Goal: Task Accomplishment & Management: Use online tool/utility

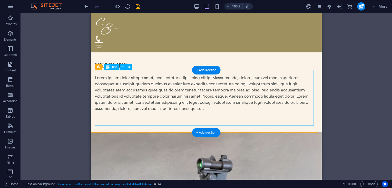
scroll to position [853, 0]
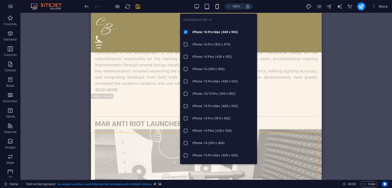
click at [218, 6] on icon "button" at bounding box center [217, 7] width 6 height 6
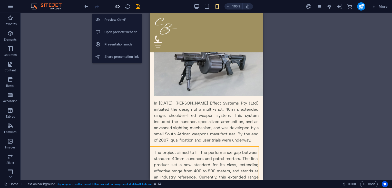
click at [116, 7] on icon "button" at bounding box center [118, 7] width 6 height 6
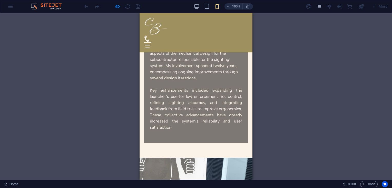
scroll to position [447, 0]
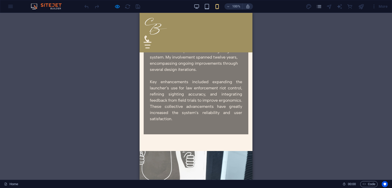
drag, startPoint x: 251, startPoint y: 156, endPoint x: 395, endPoint y: 135, distance: 146.4
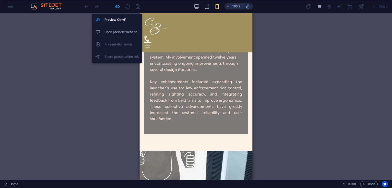
click at [117, 5] on icon "button" at bounding box center [118, 7] width 6 height 6
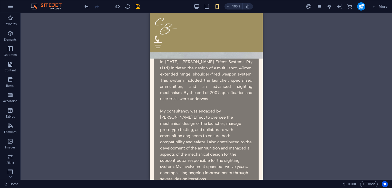
scroll to position [330, 0]
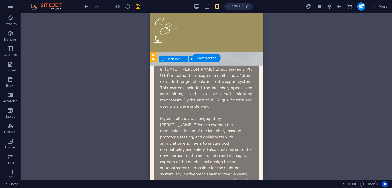
select select "%"
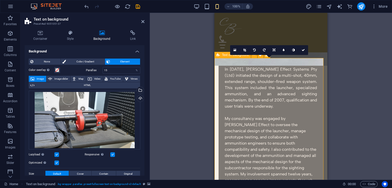
click at [216, 56] on div "Text on background" at bounding box center [233, 55] width 36 height 6
click at [43, 34] on icon at bounding box center [41, 32] width 32 height 5
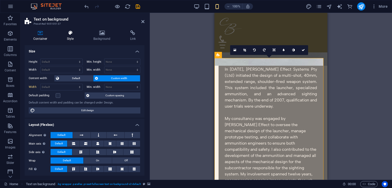
click at [70, 33] on icon at bounding box center [70, 32] width 24 height 5
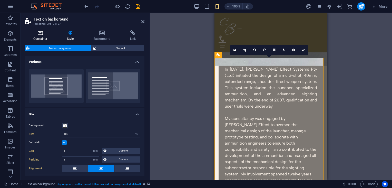
click at [43, 35] on icon at bounding box center [41, 32] width 32 height 5
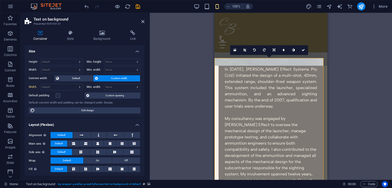
click at [303, 51] on link at bounding box center [304, 50] width 10 height 10
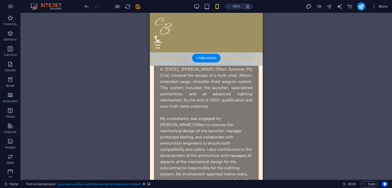
click at [190, 56] on icon at bounding box center [189, 54] width 3 height 5
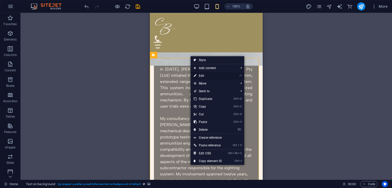
click at [205, 74] on link "⏎ Edit" at bounding box center [208, 76] width 34 height 8
select select "%"
select select "rem"
select select "px"
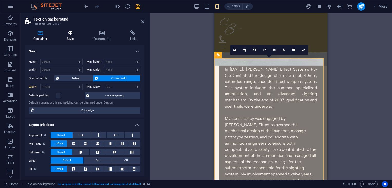
click at [69, 35] on icon at bounding box center [70, 32] width 24 height 5
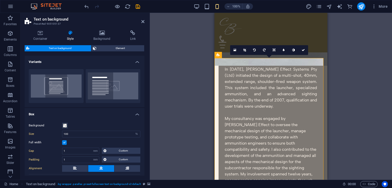
click at [136, 65] on div "Centered Default" at bounding box center [85, 86] width 120 height 42
click at [136, 63] on h4 "Variants" at bounding box center [85, 60] width 120 height 9
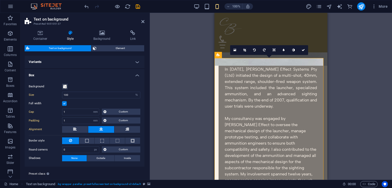
click at [138, 73] on h4 "Box" at bounding box center [85, 73] width 120 height 9
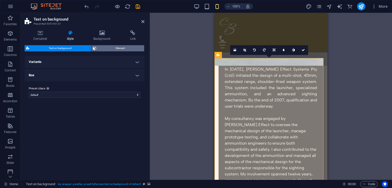
click at [122, 49] on span "Element" at bounding box center [120, 48] width 45 height 6
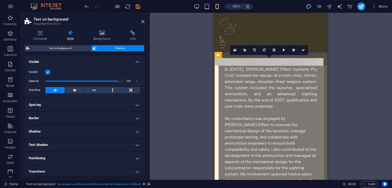
click at [47, 72] on label at bounding box center [47, 72] width 5 height 5
click at [0, 0] on input "Visible" at bounding box center [0, 0] width 0 height 0
click at [139, 6] on icon "save" at bounding box center [138, 7] width 6 height 6
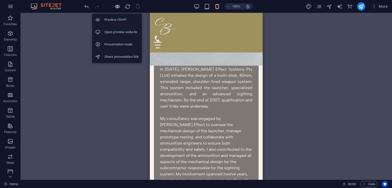
click at [118, 6] on icon "button" at bounding box center [118, 7] width 6 height 6
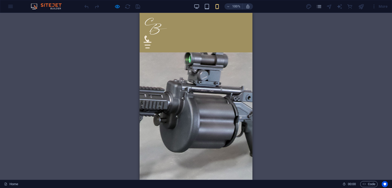
scroll to position [128, 0]
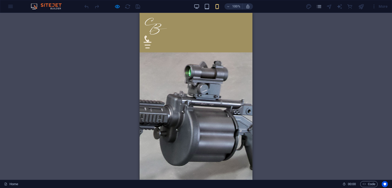
drag, startPoint x: 250, startPoint y: 117, endPoint x: 406, endPoint y: 76, distance: 161.3
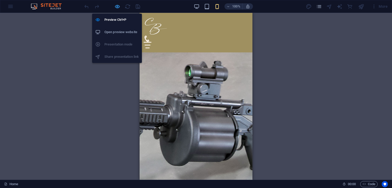
click at [117, 7] on icon "button" at bounding box center [118, 7] width 6 height 6
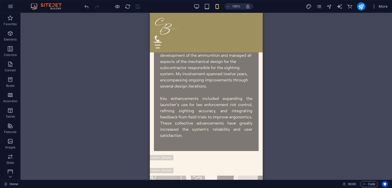
scroll to position [432, 0]
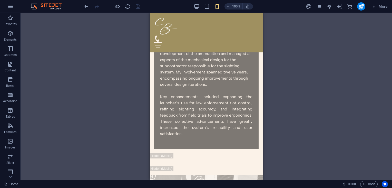
drag, startPoint x: 261, startPoint y: 43, endPoint x: 414, endPoint y: 90, distance: 159.8
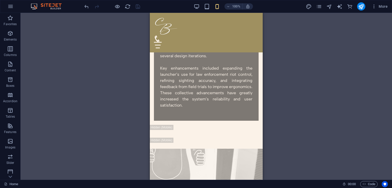
scroll to position [448, 0]
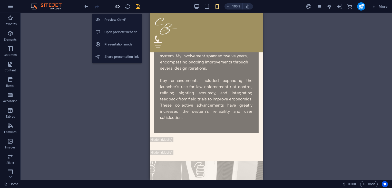
click at [116, 6] on icon "button" at bounding box center [118, 7] width 6 height 6
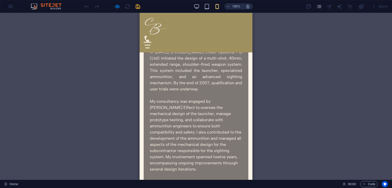
scroll to position [347, 0]
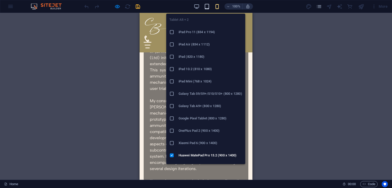
click at [206, 6] on icon "button" at bounding box center [207, 7] width 6 height 6
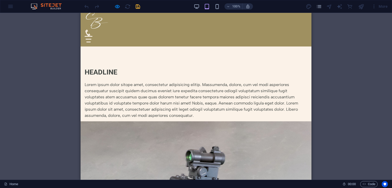
scroll to position [0, 0]
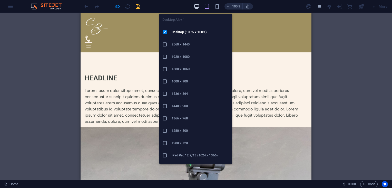
click at [195, 4] on icon "button" at bounding box center [197, 7] width 6 height 6
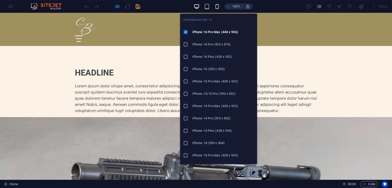
click at [217, 4] on icon "button" at bounding box center [217, 7] width 6 height 6
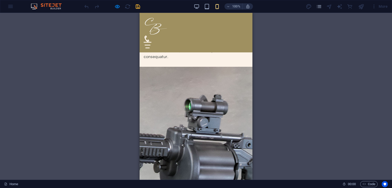
scroll to position [89, 0]
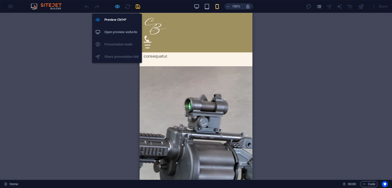
click at [117, 6] on icon "button" at bounding box center [118, 7] width 6 height 6
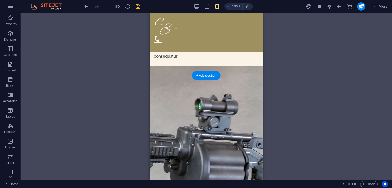
click at [229, 77] on figure at bounding box center [206, 168] width 113 height 204
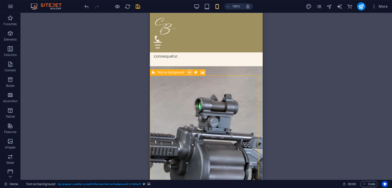
click at [188, 72] on icon at bounding box center [189, 72] width 3 height 5
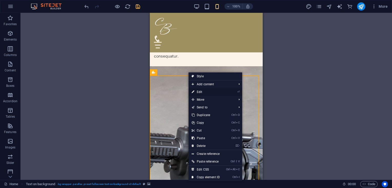
click at [201, 90] on link "⏎ Edit" at bounding box center [206, 92] width 34 height 8
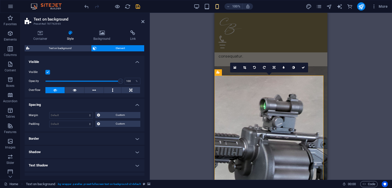
click at [48, 70] on label at bounding box center [47, 72] width 5 height 5
click at [0, 0] on input "Visible" at bounding box center [0, 0] width 0 height 0
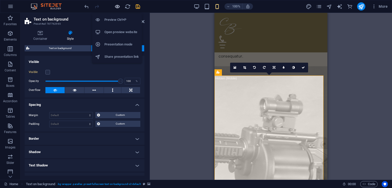
click at [116, 4] on icon "button" at bounding box center [118, 7] width 6 height 6
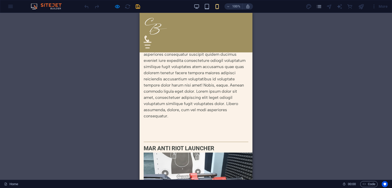
scroll to position [31, 0]
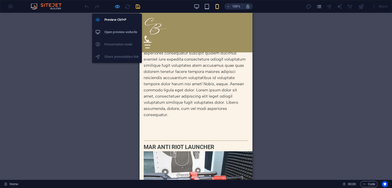
click at [117, 6] on icon "button" at bounding box center [118, 7] width 6 height 6
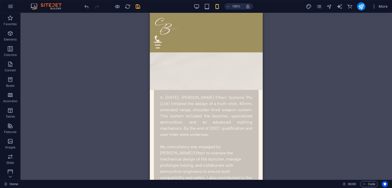
scroll to position [305, 0]
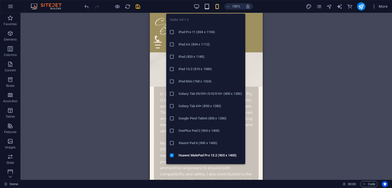
click at [206, 5] on icon "button" at bounding box center [207, 7] width 6 height 6
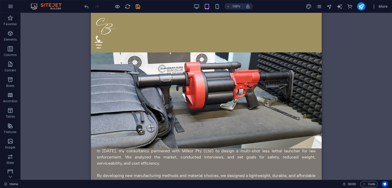
scroll to position [429, 0]
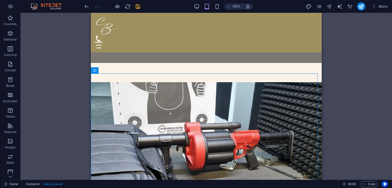
scroll to position [355, 0]
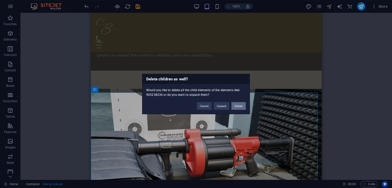
click at [239, 104] on button "Delete" at bounding box center [239, 106] width 14 height 8
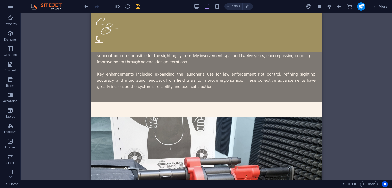
scroll to position [340, 0]
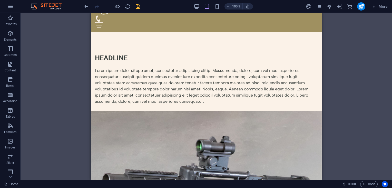
scroll to position [14, 0]
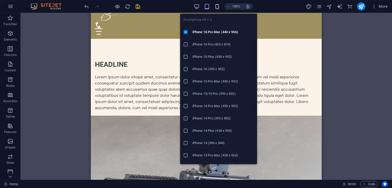
click at [216, 7] on icon "button" at bounding box center [217, 7] width 6 height 6
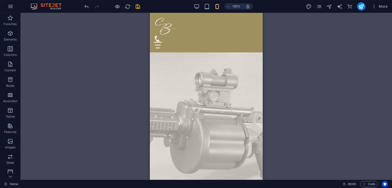
scroll to position [0, 0]
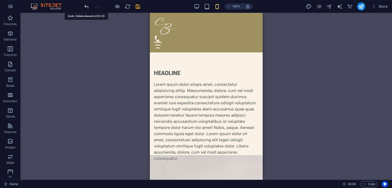
click at [85, 8] on icon "undo" at bounding box center [87, 7] width 6 height 6
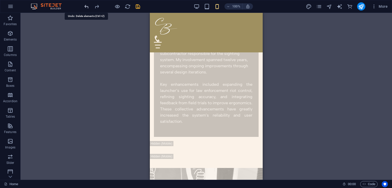
scroll to position [468, 0]
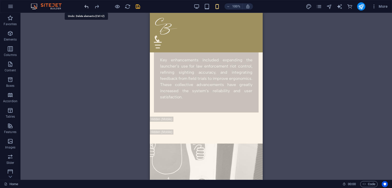
click at [85, 8] on icon "undo" at bounding box center [87, 7] width 6 height 6
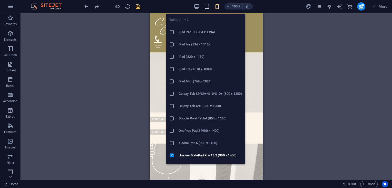
click at [207, 7] on icon "button" at bounding box center [207, 7] width 6 height 6
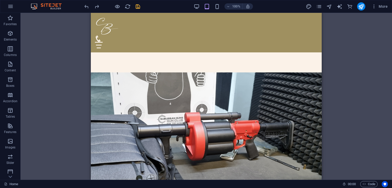
scroll to position [383, 0]
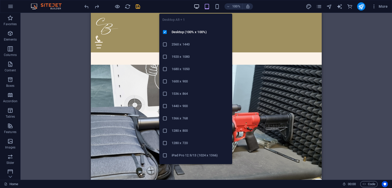
click at [196, 6] on icon "button" at bounding box center [197, 7] width 6 height 6
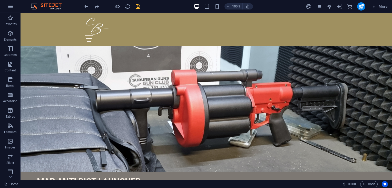
scroll to position [392, 0]
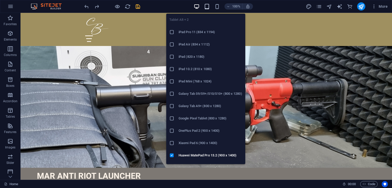
click at [209, 4] on icon "button" at bounding box center [207, 7] width 6 height 6
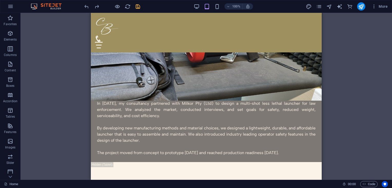
scroll to position [475, 0]
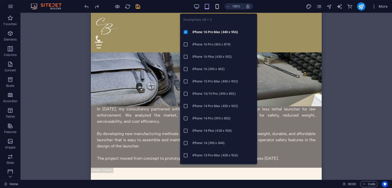
click at [217, 7] on icon "button" at bounding box center [217, 7] width 6 height 6
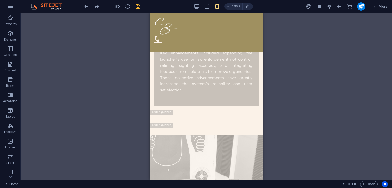
scroll to position [451, 0]
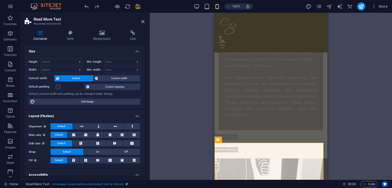
click at [141, 19] on h2 "Read More Text" at bounding box center [89, 19] width 111 height 5
click at [143, 20] on icon at bounding box center [142, 22] width 3 height 4
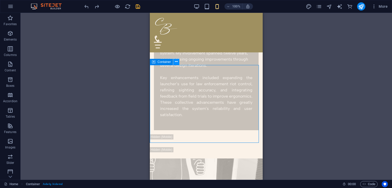
click at [177, 62] on icon at bounding box center [176, 61] width 3 height 5
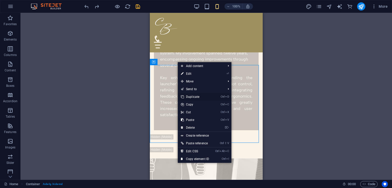
click at [190, 97] on link "Ctrl D Duplicate" at bounding box center [195, 97] width 34 height 8
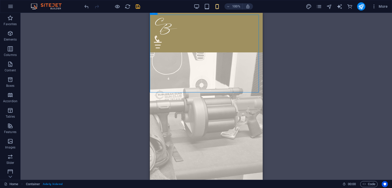
scroll to position [581, 0]
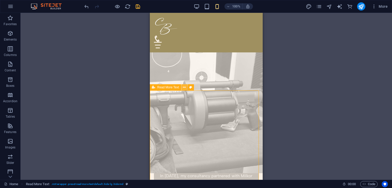
click at [0, 0] on icon at bounding box center [0, 0] width 0 height 0
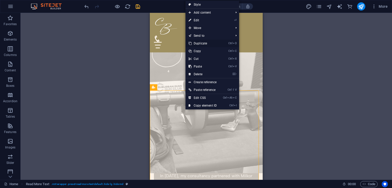
click at [202, 44] on link "Ctrl D Duplicate" at bounding box center [203, 44] width 34 height 8
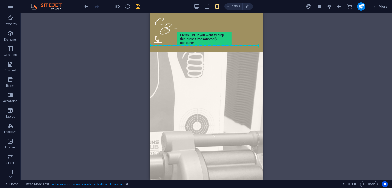
scroll to position [548, 0]
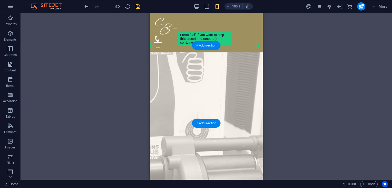
drag, startPoint x: 305, startPoint y: 55, endPoint x: 306, endPoint y: 58, distance: 2.8
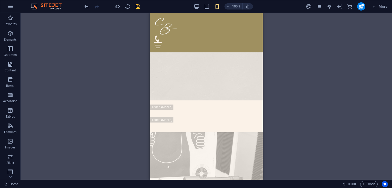
scroll to position [474, 0]
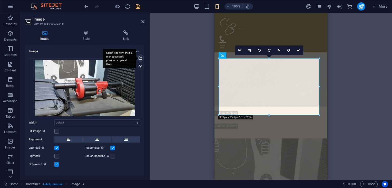
click at [136, 56] on div "Select files from the file manager, stock photos, or upload file(s)" at bounding box center [119, 58] width 33 height 19
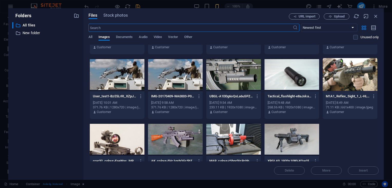
scroll to position [268, 0]
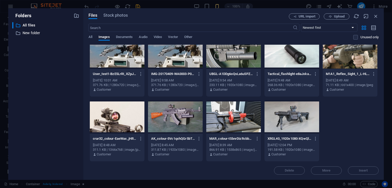
click at [283, 111] on div at bounding box center [292, 116] width 55 height 33
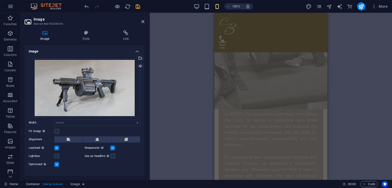
scroll to position [631, 0]
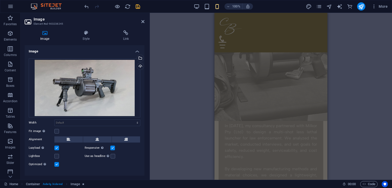
drag, startPoint x: 325, startPoint y: 70, endPoint x: 546, endPoint y: 99, distance: 223.2
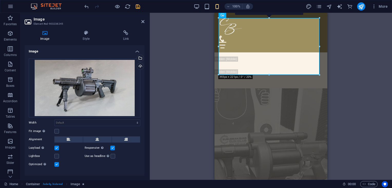
scroll to position [536, 0]
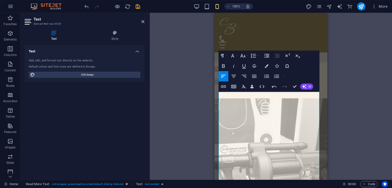
scroll to position [533, 0]
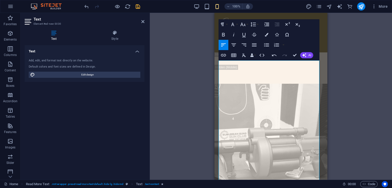
click at [352, 55] on div "Drag here to replace the existing content. Press “Ctrl” if you want to create a…" at bounding box center [271, 96] width 242 height 167
click at [144, 22] on icon at bounding box center [142, 22] width 3 height 4
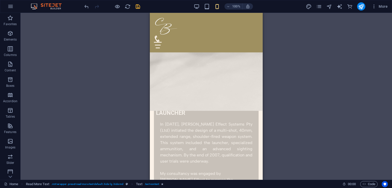
scroll to position [250, 0]
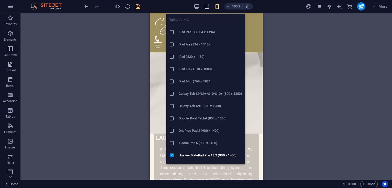
click at [207, 6] on icon "button" at bounding box center [207, 7] width 6 height 6
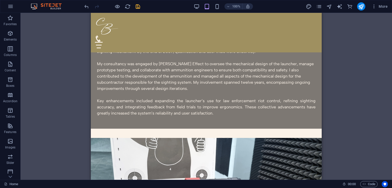
scroll to position [292, 0]
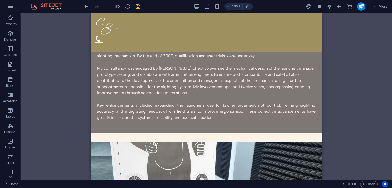
drag, startPoint x: 319, startPoint y: 46, endPoint x: 423, endPoint y: 63, distance: 104.6
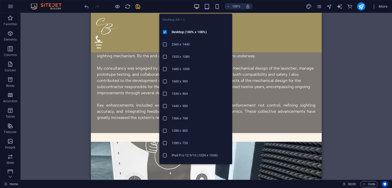
click at [195, 6] on icon "button" at bounding box center [197, 7] width 6 height 6
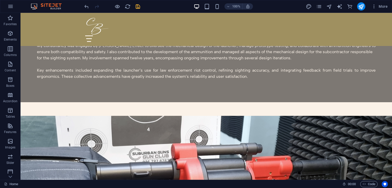
scroll to position [288, 0]
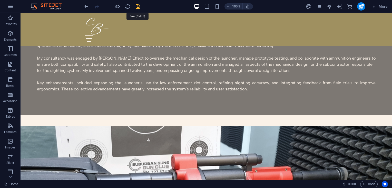
click at [138, 7] on icon "save" at bounding box center [138, 7] width 6 height 6
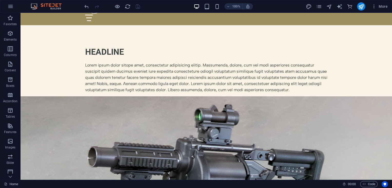
scroll to position [0, 0]
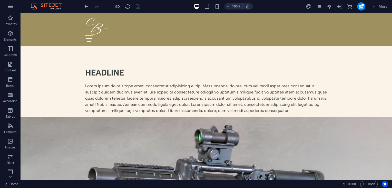
click at [118, 3] on div at bounding box center [112, 6] width 58 height 8
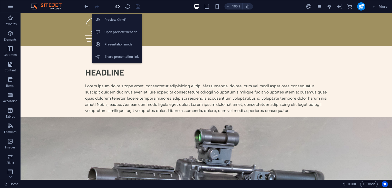
click at [117, 5] on icon "button" at bounding box center [118, 7] width 6 height 6
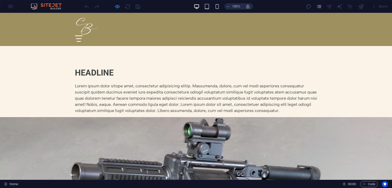
click at [83, 35] on div "Menu" at bounding box center [79, 38] width 8 height 6
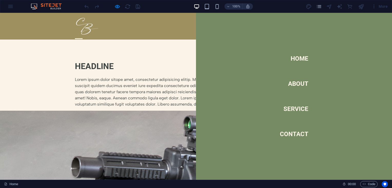
click at [83, 35] on div "Menu" at bounding box center [79, 38] width 8 height 6
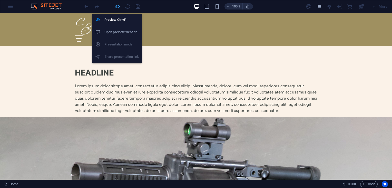
click at [117, 5] on icon "button" at bounding box center [118, 7] width 6 height 6
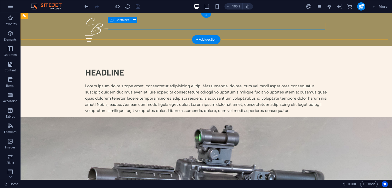
click at [315, 35] on div "Menu" at bounding box center [206, 38] width 242 height 6
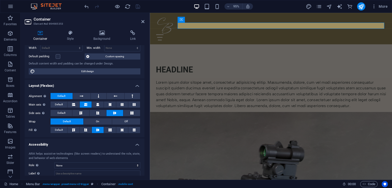
scroll to position [68, 0]
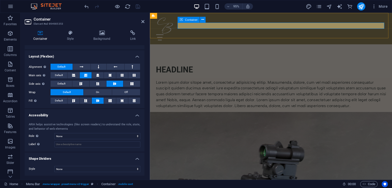
click at [233, 35] on div "Menu" at bounding box center [277, 38] width 242 height 6
click at [198, 35] on div "Menu Home About Service Contact" at bounding box center [277, 29] width 255 height 33
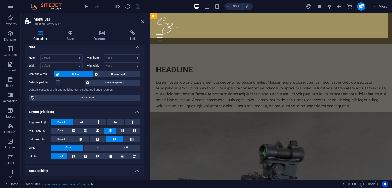
scroll to position [0, 0]
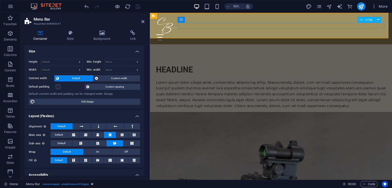
click at [392, 35] on div "Menu" at bounding box center [277, 38] width 242 height 6
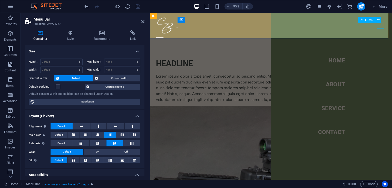
click at [164, 35] on div "Menu" at bounding box center [160, 38] width 8 height 6
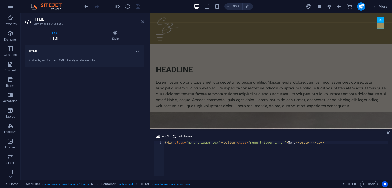
click at [144, 21] on icon at bounding box center [142, 22] width 3 height 4
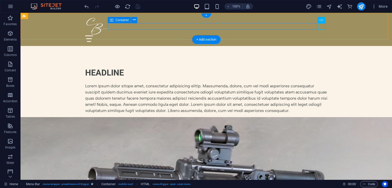
click at [251, 35] on div "Menu" at bounding box center [206, 38] width 242 height 6
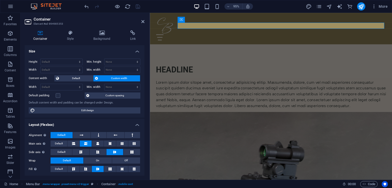
click at [137, 50] on h4 "Size" at bounding box center [85, 49] width 120 height 9
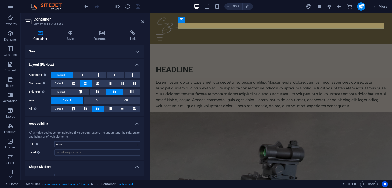
click at [139, 63] on h4 "Layout (Flexbox)" at bounding box center [85, 63] width 120 height 9
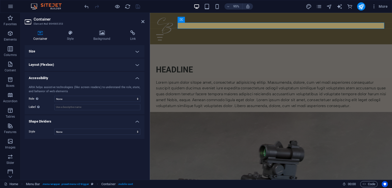
click at [138, 78] on h4 "Accessibility" at bounding box center [85, 76] width 120 height 9
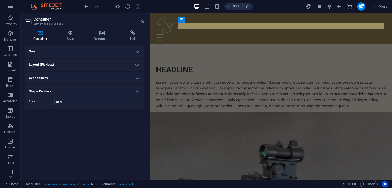
click at [137, 90] on h4 "Shape Dividers" at bounding box center [85, 89] width 120 height 9
click at [71, 34] on icon at bounding box center [70, 32] width 24 height 5
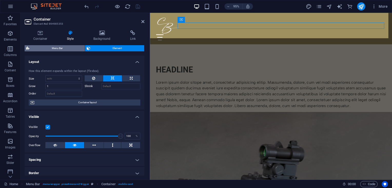
click at [70, 47] on span "Menu Bar" at bounding box center [57, 48] width 52 height 6
select select "rem"
select select "preset-menu-v2-trigger"
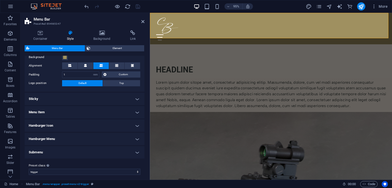
scroll to position [106, 0]
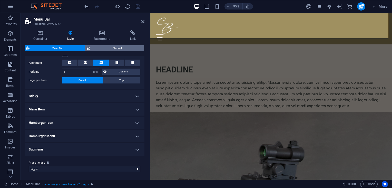
click at [126, 47] on span "Element" at bounding box center [117, 48] width 51 height 6
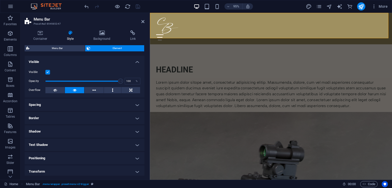
click at [139, 60] on h4 "Visible" at bounding box center [85, 60] width 120 height 9
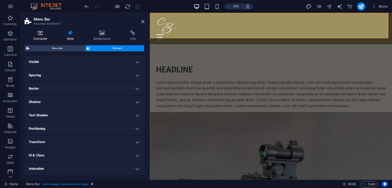
click at [47, 34] on icon at bounding box center [41, 32] width 32 height 5
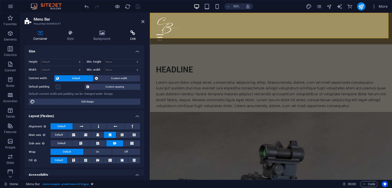
click at [131, 37] on h4 "Link" at bounding box center [132, 35] width 23 height 11
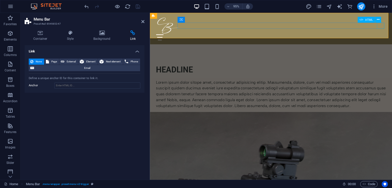
click at [392, 35] on div "Menu" at bounding box center [277, 38] width 242 height 6
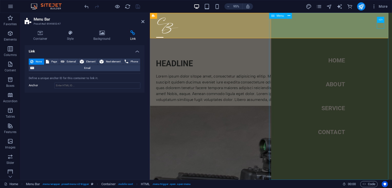
click at [282, 15] on span "Menu" at bounding box center [280, 15] width 7 height 3
click at [289, 17] on icon at bounding box center [289, 15] width 3 height 5
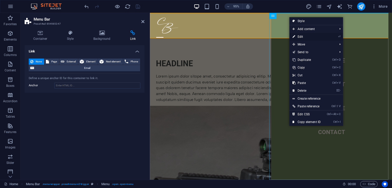
click at [297, 35] on link "⏎ Edit" at bounding box center [307, 37] width 34 height 8
select select
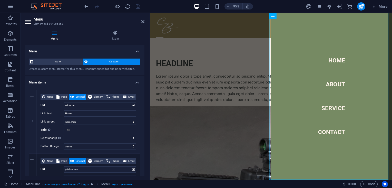
click at [144, 83] on h4 "Menu items" at bounding box center [85, 80] width 120 height 9
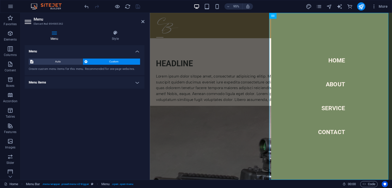
click at [137, 85] on h4 "Menu items" at bounding box center [85, 82] width 120 height 12
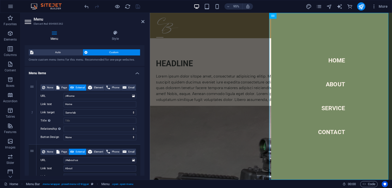
scroll to position [0, 0]
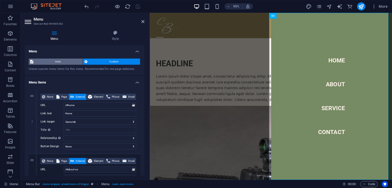
click at [66, 61] on span "Auto" at bounding box center [58, 62] width 46 height 6
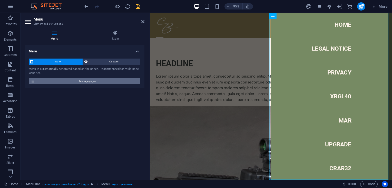
click at [35, 82] on button "Manage pages" at bounding box center [85, 81] width 112 height 6
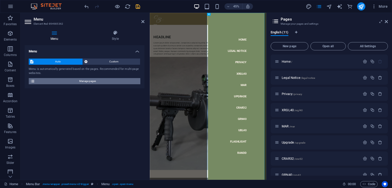
click at [35, 82] on button "Manage pages" at bounding box center [85, 81] width 112 height 6
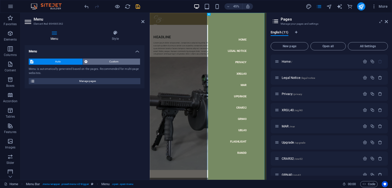
click at [102, 60] on span "Custom" at bounding box center [114, 62] width 50 height 6
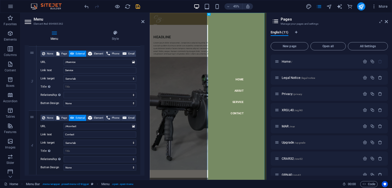
scroll to position [185, 0]
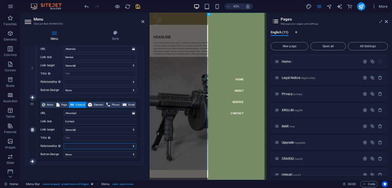
click at [130, 146] on select "alternate author bookmark external help license next nofollow noreferrer noopen…" at bounding box center [100, 146] width 73 height 6
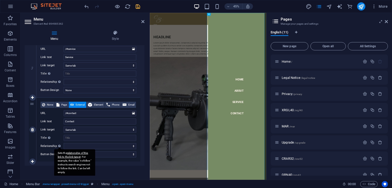
click at [59, 149] on div "Sets the relationship of this link to the link target . For example, the value …" at bounding box center [74, 162] width 41 height 27
click at [64, 145] on select "alternate author bookmark external help license next nofollow noreferrer noopen…" at bounding box center [100, 146] width 73 height 6
click at [72, 154] on link "relationship of this link to the link target" at bounding box center [73, 155] width 31 height 7
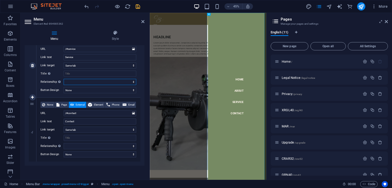
click at [74, 83] on select "alternate author bookmark external help license next nofollow noreferrer noopen…" at bounding box center [100, 82] width 73 height 6
select select "external"
click at [64, 79] on select "alternate author bookmark external help license next nofollow noreferrer noopen…" at bounding box center [100, 82] width 73 height 6
select select
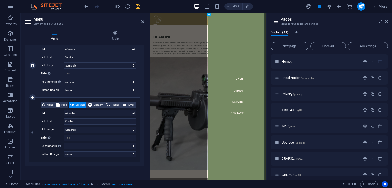
select select
click at [73, 154] on select "None Default Primary Secondary" at bounding box center [100, 154] width 73 height 6
click at [132, 155] on select "None Default Primary Secondary" at bounding box center [100, 154] width 73 height 6
drag, startPoint x: 388, startPoint y: 134, endPoint x: 390, endPoint y: 154, distance: 20.1
click at [390, 154] on div "English (11) New page Open all All Settings Home / Legal Notice /legal-notice P…" at bounding box center [330, 103] width 126 height 154
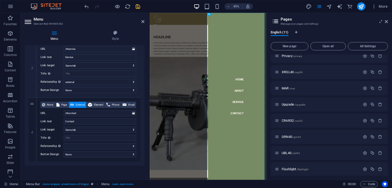
scroll to position [56, 0]
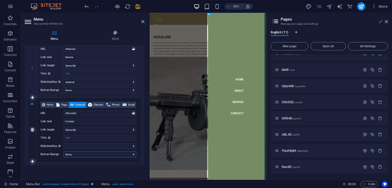
click at [122, 155] on select "None Default Primary Secondary" at bounding box center [100, 154] width 73 height 6
drag, startPoint x: 144, startPoint y: 148, endPoint x: 146, endPoint y: 136, distance: 12.8
click at [146, 136] on div "Menu Style Menu Auto Custom Create custom menu items for this menu. Recommended…" at bounding box center [85, 103] width 128 height 154
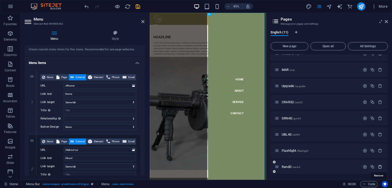
click at [380, 166] on icon "button" at bounding box center [380, 167] width 4 height 4
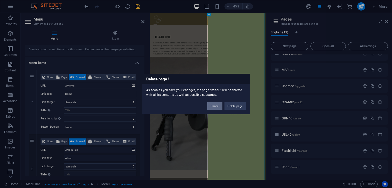
drag, startPoint x: 218, startPoint y: 106, endPoint x: 169, endPoint y: 215, distance: 120.1
click at [218, 106] on button "Cancel" at bounding box center [214, 106] width 15 height 8
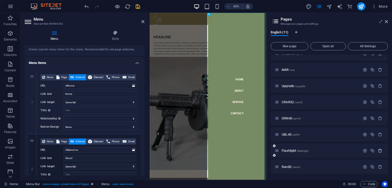
click at [380, 149] on icon "button" at bounding box center [380, 150] width 4 height 4
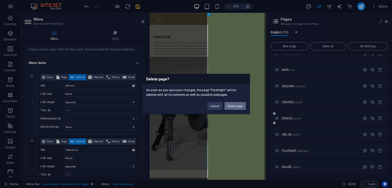
click at [242, 105] on button "Delete page" at bounding box center [235, 106] width 21 height 8
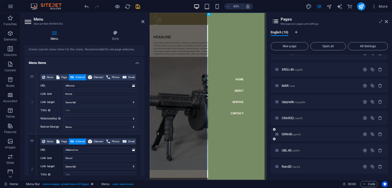
scroll to position [41, 0]
click at [381, 149] on icon "button" at bounding box center [380, 150] width 4 height 4
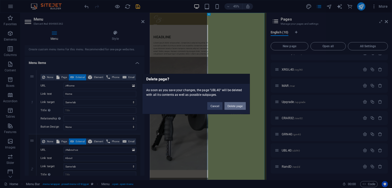
click at [235, 105] on button "Delete page" at bounding box center [235, 106] width 21 height 8
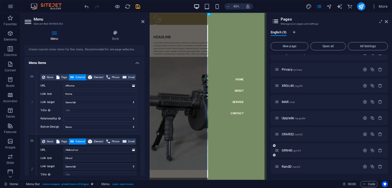
scroll to position [24, 0]
click at [379, 134] on icon "button" at bounding box center [380, 134] width 4 height 4
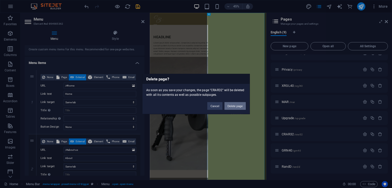
click at [237, 104] on button "Delete page" at bounding box center [235, 106] width 21 height 8
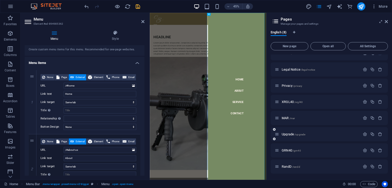
scroll to position [8, 0]
click at [379, 149] on icon "button" at bounding box center [380, 150] width 4 height 4
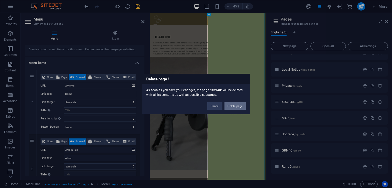
click at [235, 105] on button "Delete page" at bounding box center [235, 106] width 21 height 8
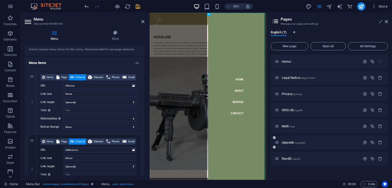
scroll to position [0, 0]
click at [379, 141] on icon "button" at bounding box center [380, 142] width 4 height 4
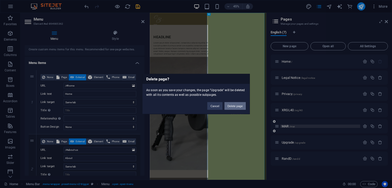
drag, startPoint x: 234, startPoint y: 105, endPoint x: 301, endPoint y: 126, distance: 70.2
click at [234, 104] on button "Delete page" at bounding box center [235, 106] width 21 height 8
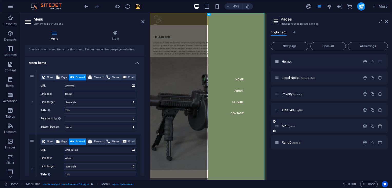
click at [380, 127] on icon "button" at bounding box center [380, 126] width 4 height 4
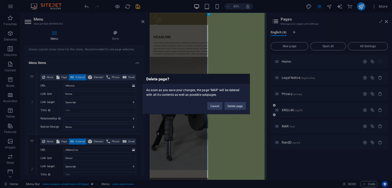
click at [237, 106] on button "Delete page" at bounding box center [235, 106] width 21 height 8
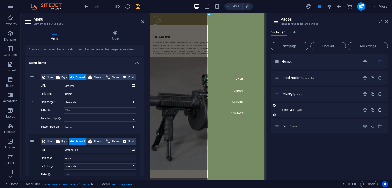
click at [381, 109] on icon "button" at bounding box center [380, 110] width 4 height 4
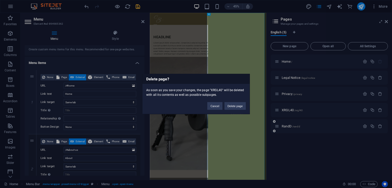
drag, startPoint x: 233, startPoint y: 105, endPoint x: 295, endPoint y: 103, distance: 62.2
click at [232, 104] on button "Delete page" at bounding box center [235, 106] width 21 height 8
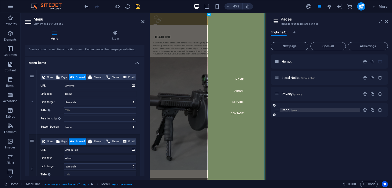
click at [337, 109] on p "RandD /randd" at bounding box center [320, 109] width 77 height 3
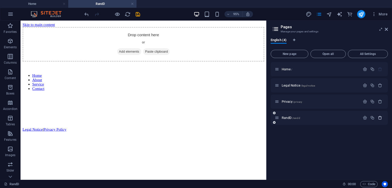
click at [381, 118] on icon "button" at bounding box center [380, 118] width 4 height 4
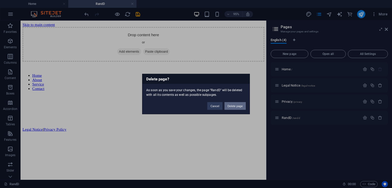
click at [235, 106] on button "Delete page" at bounding box center [235, 106] width 21 height 8
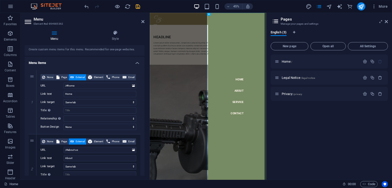
click at [314, 133] on div "Home / Legal Notice /legal-notice Privacy /privacy" at bounding box center [329, 114] width 117 height 121
click at [166, 35] on div "Menu" at bounding box center [162, 38] width 8 height 6
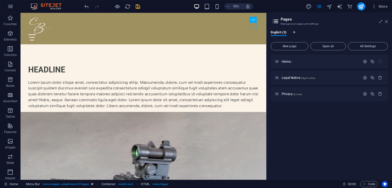
click at [387, 20] on icon at bounding box center [386, 22] width 3 height 4
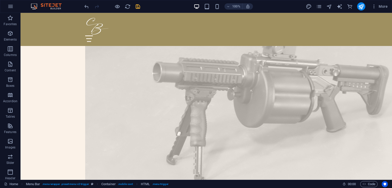
scroll to position [684, 0]
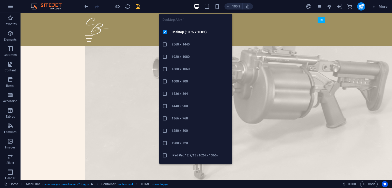
click at [197, 5] on icon "button" at bounding box center [197, 7] width 6 height 6
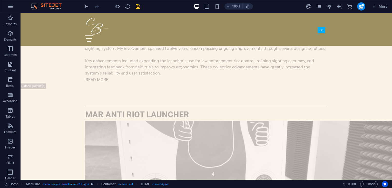
scroll to position [888, 0]
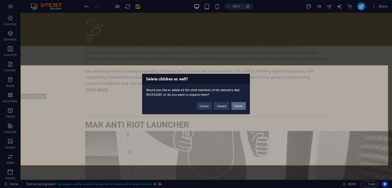
click at [242, 106] on button "Delete" at bounding box center [239, 106] width 14 height 8
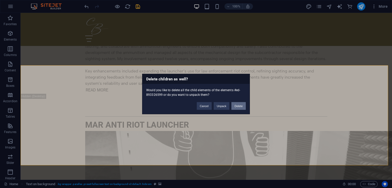
click at [239, 105] on button "Delete" at bounding box center [239, 106] width 14 height 8
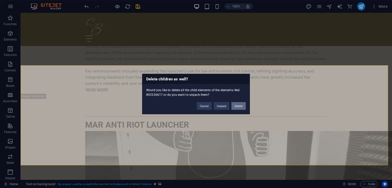
click at [239, 106] on button "Delete" at bounding box center [239, 106] width 14 height 8
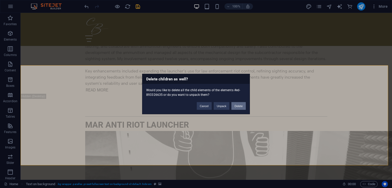
drag, startPoint x: 215, startPoint y: 94, endPoint x: 235, endPoint y: 107, distance: 24.2
click at [235, 107] on button "Delete" at bounding box center [239, 106] width 14 height 8
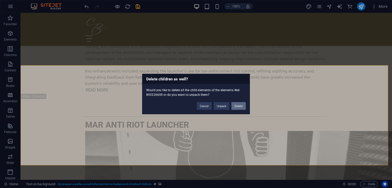
click at [237, 103] on button "Delete" at bounding box center [239, 106] width 14 height 8
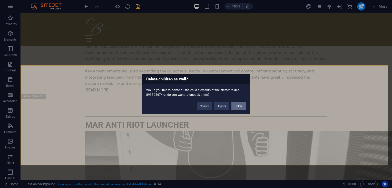
drag, startPoint x: 222, startPoint y: 93, endPoint x: 243, endPoint y: 106, distance: 24.2
click at [243, 106] on button "Delete" at bounding box center [239, 106] width 14 height 8
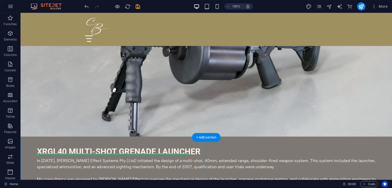
scroll to position [172, 0]
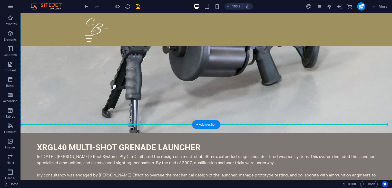
drag, startPoint x: 109, startPoint y: 109, endPoint x: 68, endPoint y: 124, distance: 43.7
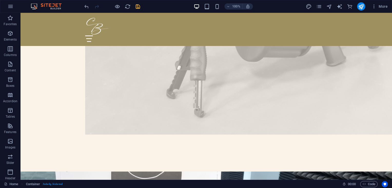
scroll to position [548, 0]
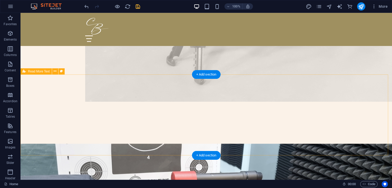
drag, startPoint x: 60, startPoint y: 82, endPoint x: 27, endPoint y: 83, distance: 32.9
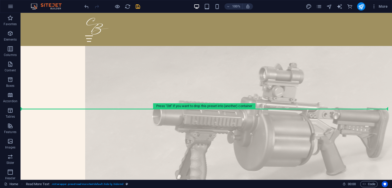
scroll to position [406, 0]
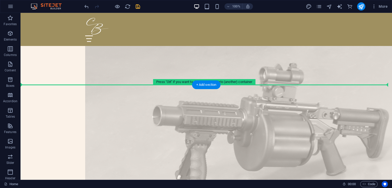
drag, startPoint x: 56, startPoint y: 85, endPoint x: 44, endPoint y: 82, distance: 12.5
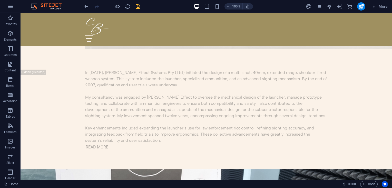
scroll to position [595, 0]
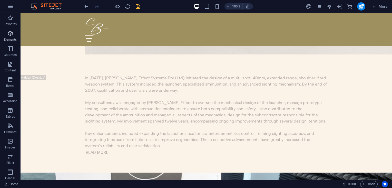
click at [11, 37] on span "Elements" at bounding box center [10, 36] width 21 height 12
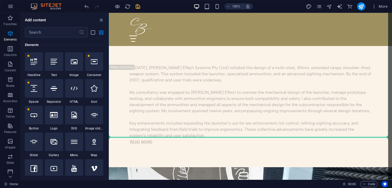
scroll to position [689, 0]
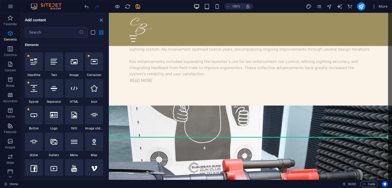
select select "px"
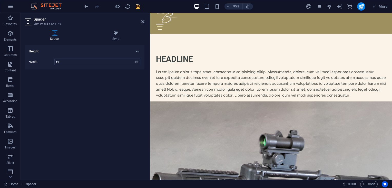
scroll to position [0, 0]
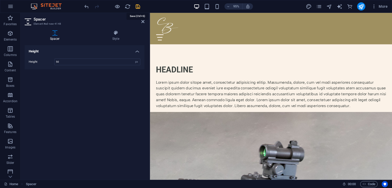
click at [137, 4] on icon "save" at bounding box center [138, 7] width 6 height 6
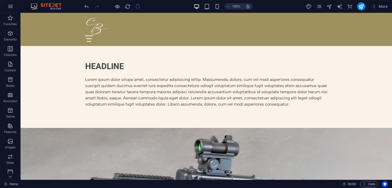
scroll to position [613, 0]
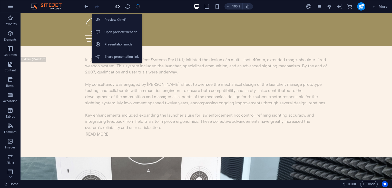
click at [117, 6] on icon "button" at bounding box center [118, 7] width 6 height 6
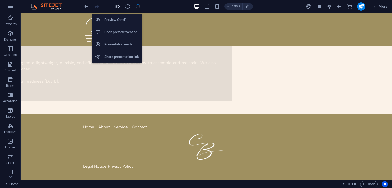
scroll to position [298, 0]
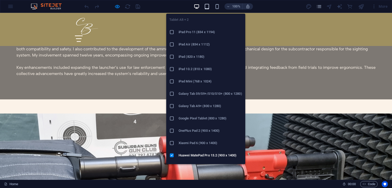
click at [206, 7] on icon "button" at bounding box center [207, 7] width 6 height 6
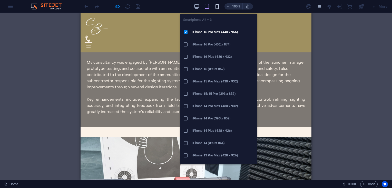
click at [217, 7] on icon "button" at bounding box center [217, 7] width 6 height 6
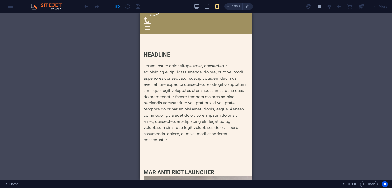
scroll to position [0, 0]
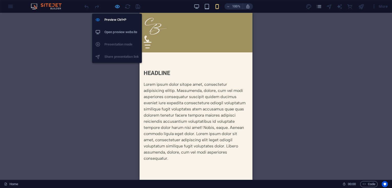
click at [116, 5] on icon "button" at bounding box center [118, 7] width 6 height 6
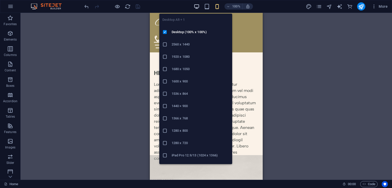
click at [198, 7] on icon "button" at bounding box center [197, 7] width 6 height 6
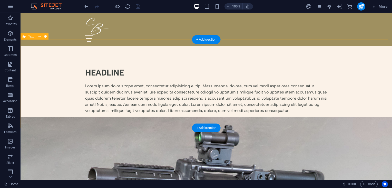
click at [161, 46] on div "Headline Lorem ipsum dolor sitope amet, consectetur adipisicing elitip. Massume…" at bounding box center [207, 90] width 372 height 88
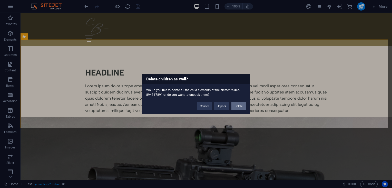
click at [234, 105] on button "Delete" at bounding box center [239, 106] width 14 height 8
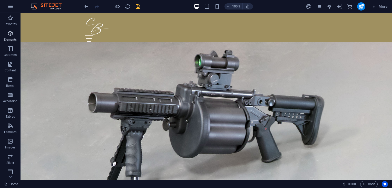
click at [14, 36] on span "Elements" at bounding box center [10, 36] width 21 height 12
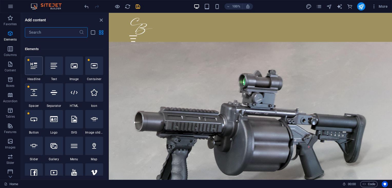
scroll to position [181, 0]
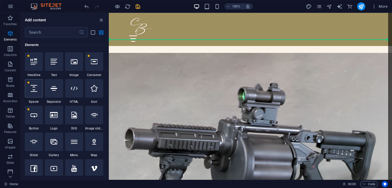
select select "px"
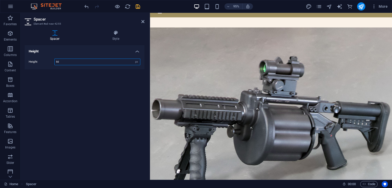
scroll to position [0, 0]
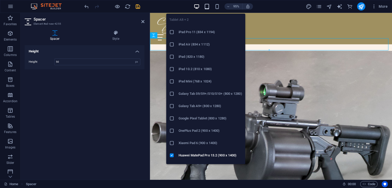
click at [207, 6] on icon "button" at bounding box center [207, 7] width 6 height 6
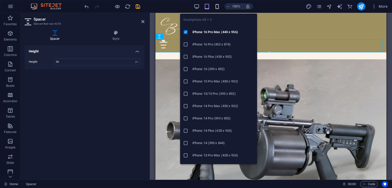
click at [218, 5] on icon "button" at bounding box center [217, 7] width 6 height 6
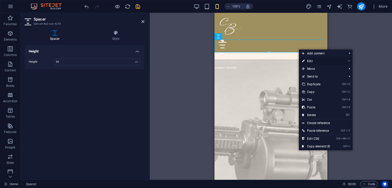
click at [313, 60] on link "⏎ Edit" at bounding box center [316, 61] width 34 height 8
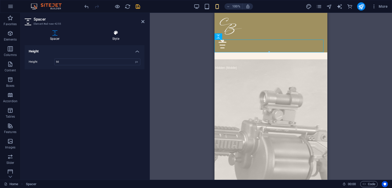
click at [118, 36] on h4 "Style" at bounding box center [116, 35] width 58 height 11
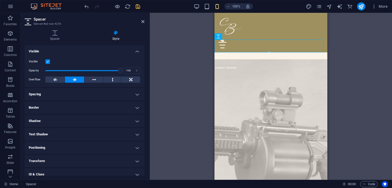
click at [47, 61] on label at bounding box center [47, 61] width 5 height 5
click at [0, 0] on input "Visible" at bounding box center [0, 0] width 0 height 0
click at [137, 7] on icon "save" at bounding box center [138, 7] width 6 height 6
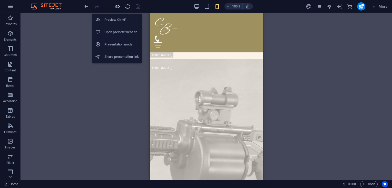
click at [120, 6] on icon "button" at bounding box center [118, 7] width 6 height 6
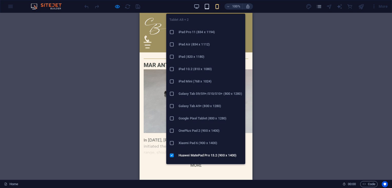
click at [204, 6] on icon "button" at bounding box center [207, 7] width 6 height 6
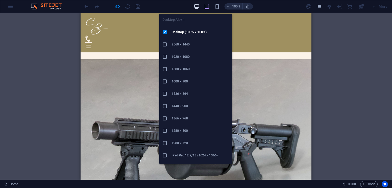
click at [196, 5] on icon "button" at bounding box center [197, 7] width 6 height 6
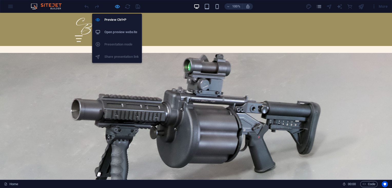
click at [116, 4] on icon "button" at bounding box center [118, 7] width 6 height 6
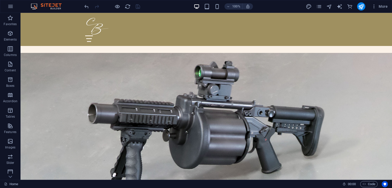
drag, startPoint x: 390, startPoint y: 150, endPoint x: 400, endPoint y: 18, distance: 132.9
